Goal: Transaction & Acquisition: Purchase product/service

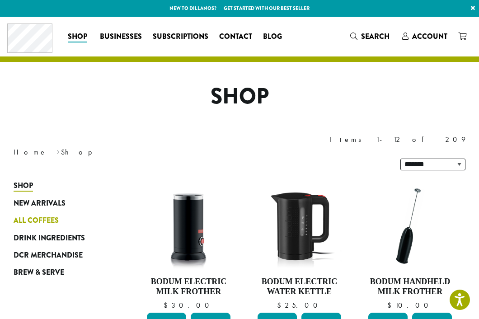
click at [41, 215] on span "All Coffees" at bounding box center [36, 220] width 45 height 11
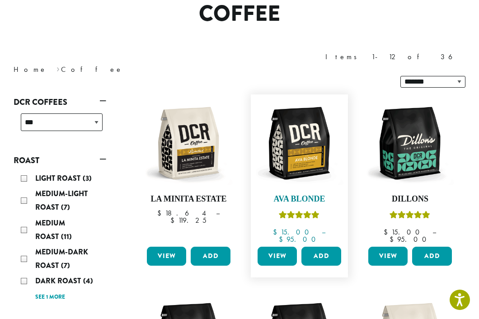
scroll to position [84, 0]
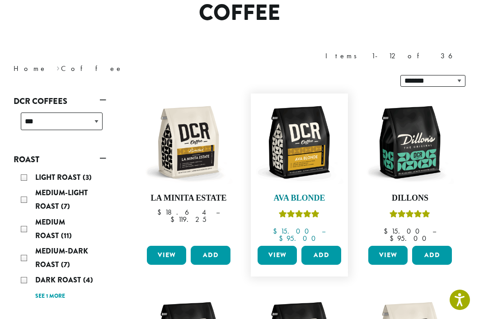
click at [296, 146] on img at bounding box center [299, 142] width 88 height 88
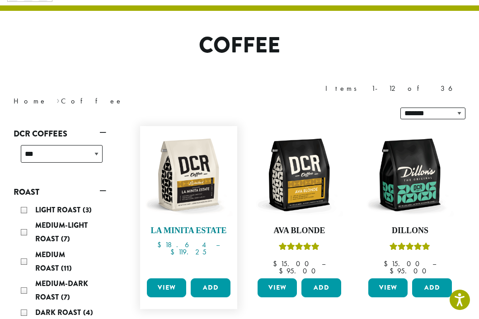
scroll to position [50, 0]
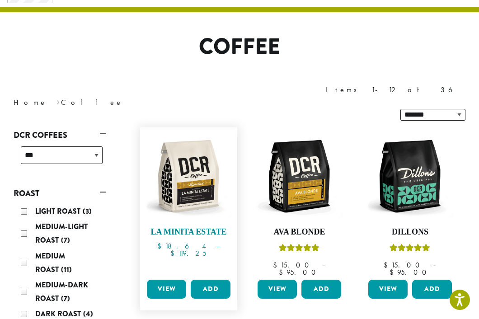
click at [179, 227] on h4 "La Minita Estate" at bounding box center [189, 232] width 88 height 10
